Goal: Task Accomplishment & Management: Complete application form

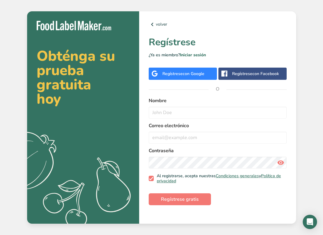
click at [199, 76] on span "con Google" at bounding box center [194, 74] width 22 height 6
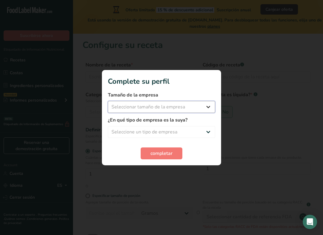
select select "1"
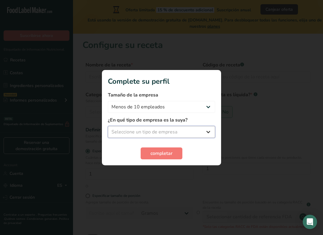
select select "1"
click at [166, 153] on span "completar" at bounding box center [162, 153] width 22 height 7
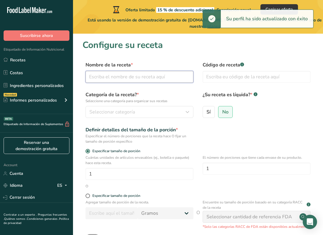
click at [135, 78] on input "text" at bounding box center [140, 77] width 108 height 12
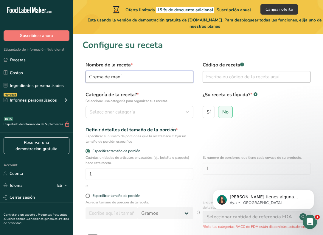
type input "Crema de maní"
click at [279, 76] on input "text" at bounding box center [257, 77] width 108 height 12
click at [173, 115] on div "Seleccionar categoría" at bounding box center [137, 112] width 97 height 7
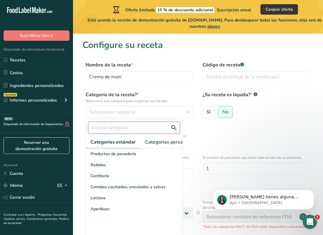
click at [127, 127] on input "text" at bounding box center [134, 128] width 92 height 12
click at [158, 141] on span "Categorías personalizadas .a-a{fill:#347362;}.b-a{fill:#fff;}" at bounding box center [176, 142] width 62 height 7
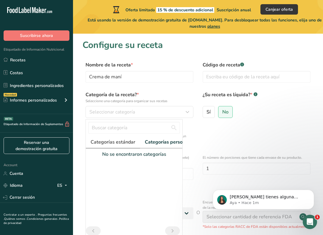
click at [111, 143] on span "Categorías estándar" at bounding box center [113, 142] width 45 height 7
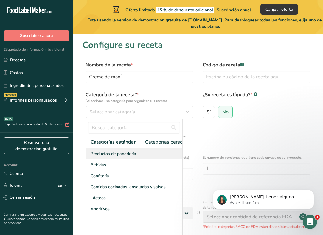
click at [120, 155] on span "Productos de panadería" at bounding box center [114, 154] width 46 height 6
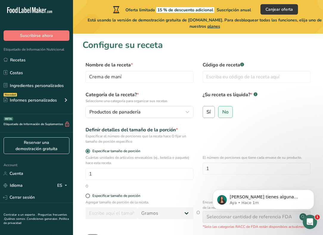
click at [209, 113] on span "Sí" at bounding box center [209, 112] width 4 height 6
click at [207, 113] on input "Sí" at bounding box center [205, 112] width 4 height 4
radio input "true"
radio input "false"
select select "22"
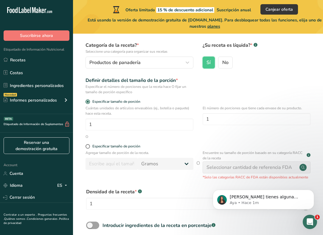
scroll to position [55, 0]
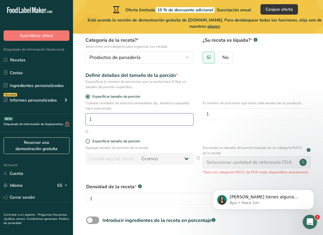
click at [99, 114] on input "1" at bounding box center [140, 120] width 108 height 12
type input "5"
click at [89, 142] on span at bounding box center [88, 141] width 4 height 4
click at [89, 142] on input "Especificar tamaño de porción" at bounding box center [88, 142] width 4 height 4
radio input "true"
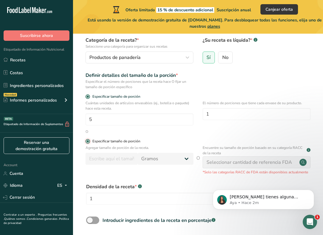
radio input "false"
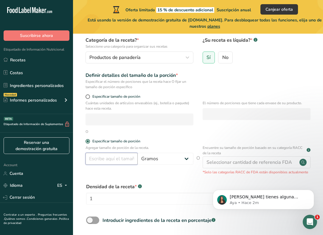
click at [115, 161] on input "number" at bounding box center [112, 159] width 52 height 12
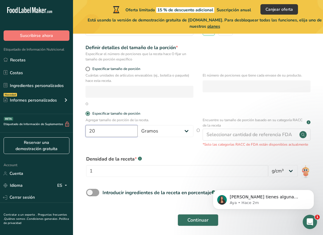
scroll to position [91, 0]
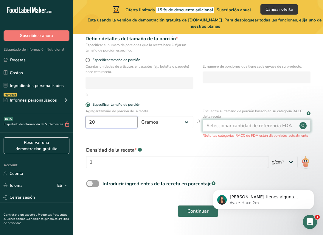
type input "20"
click at [276, 127] on div "Seleccionar cantidad de referencia FDA" at bounding box center [250, 125] width 86 height 7
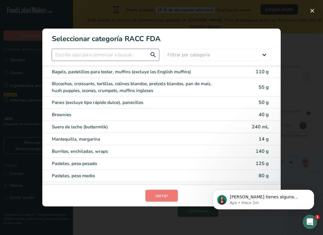
click at [113, 55] on input "RACC Category Selection Modal" at bounding box center [105, 55] width 107 height 12
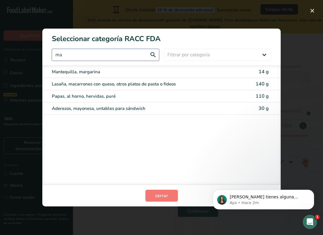
type input "m"
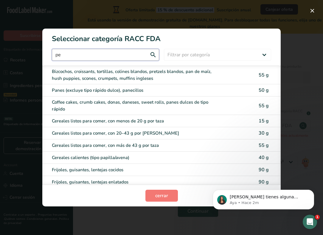
type input "p"
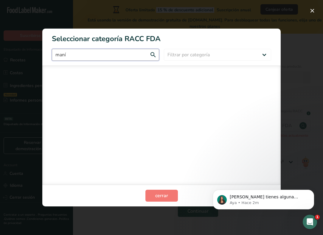
click at [155, 56] on input "maní" at bounding box center [105, 55] width 107 height 12
type input "maní"
select select "19"
click at [174, 194] on button "cerrar" at bounding box center [162, 196] width 33 height 12
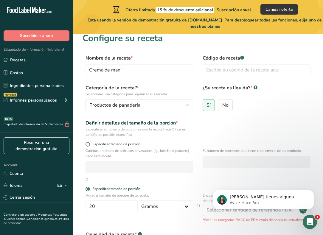
scroll to position [9, 0]
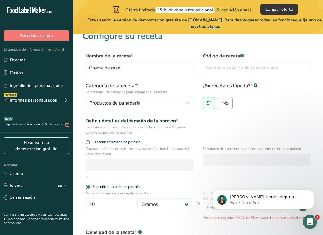
click at [224, 103] on span "No" at bounding box center [226, 103] width 6 height 6
click at [223, 103] on input "No" at bounding box center [221, 103] width 4 height 4
radio input "true"
radio input "false"
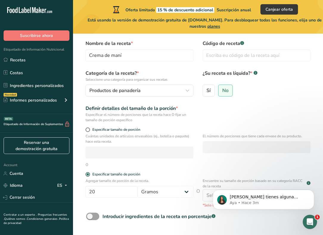
scroll to position [15, 0]
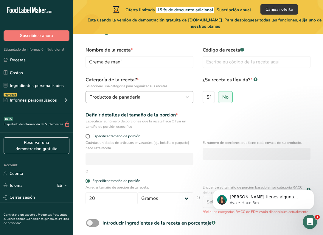
click at [190, 95] on icon "button" at bounding box center [187, 97] width 7 height 11
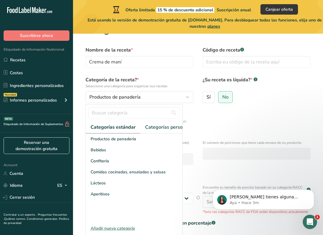
click at [124, 228] on div "Añadir nueva categoría" at bounding box center [134, 228] width 97 height 6
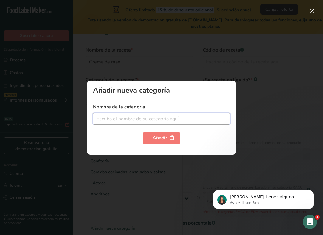
click at [128, 118] on input "text" at bounding box center [161, 119] width 137 height 12
type input "F"
type input "e"
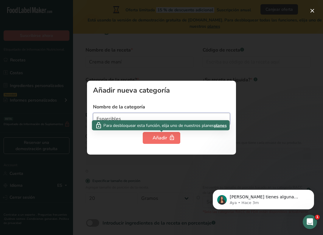
type input "Esparcibles"
click at [162, 139] on div "Añadir" at bounding box center [162, 138] width 18 height 7
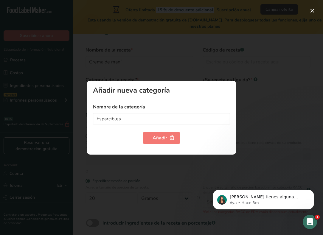
click at [291, 116] on div at bounding box center [161, 117] width 323 height 235
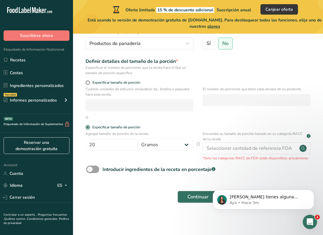
scroll to position [68, 0]
click at [200, 198] on span "Continuar" at bounding box center [198, 197] width 21 height 7
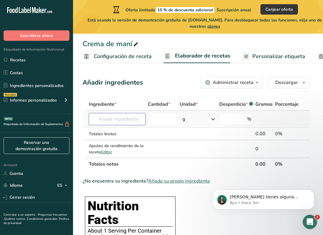
click at [115, 123] on input "text" at bounding box center [117, 119] width 57 height 12
type input "c"
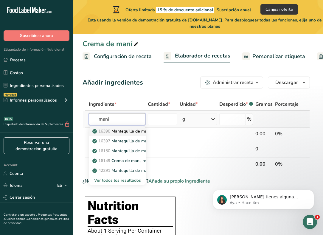
type input "maní"
click at [121, 133] on p "16398 Mantequilla de maní, estilo suave, sin sal" at bounding box center [142, 131] width 96 height 6
type input "Peanut butter, smooth style, without salt"
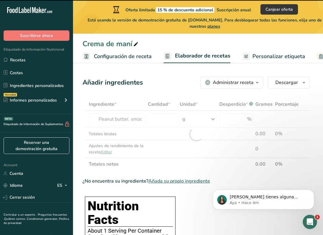
type input "0"
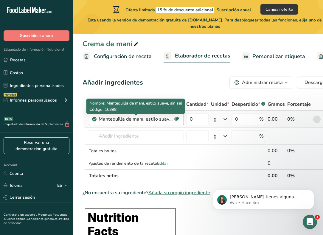
click at [165, 118] on div "Mantequilla de maní, estilo suave, sin sal" at bounding box center [136, 119] width 75 height 7
click at [121, 121] on div "Mantequilla de maní, estilo suave, sin sal" at bounding box center [136, 119] width 75 height 7
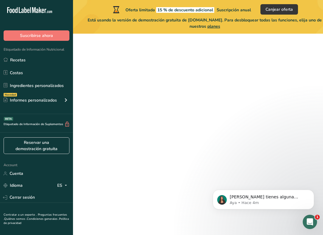
scroll to position [68, 0]
